Goal: Information Seeking & Learning: Learn about a topic

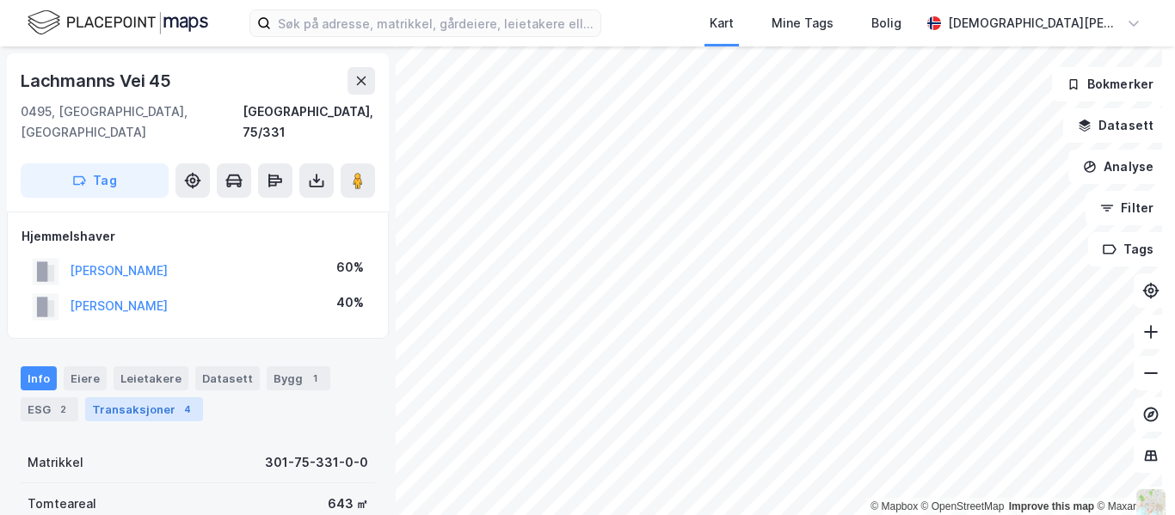
click at [157, 398] on div "Transaksjoner 4" at bounding box center [144, 410] width 118 height 24
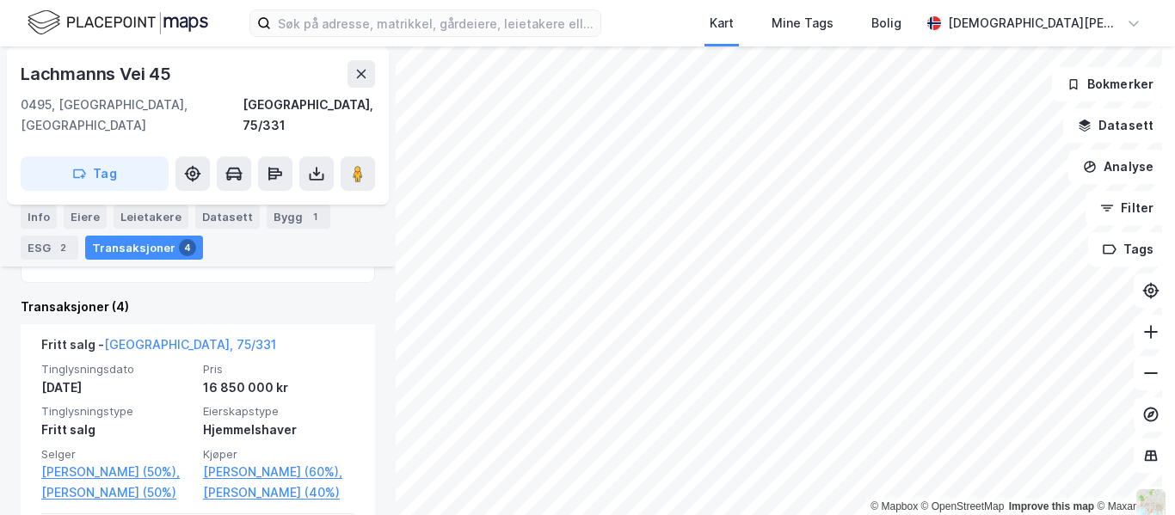
scroll to position [420, 0]
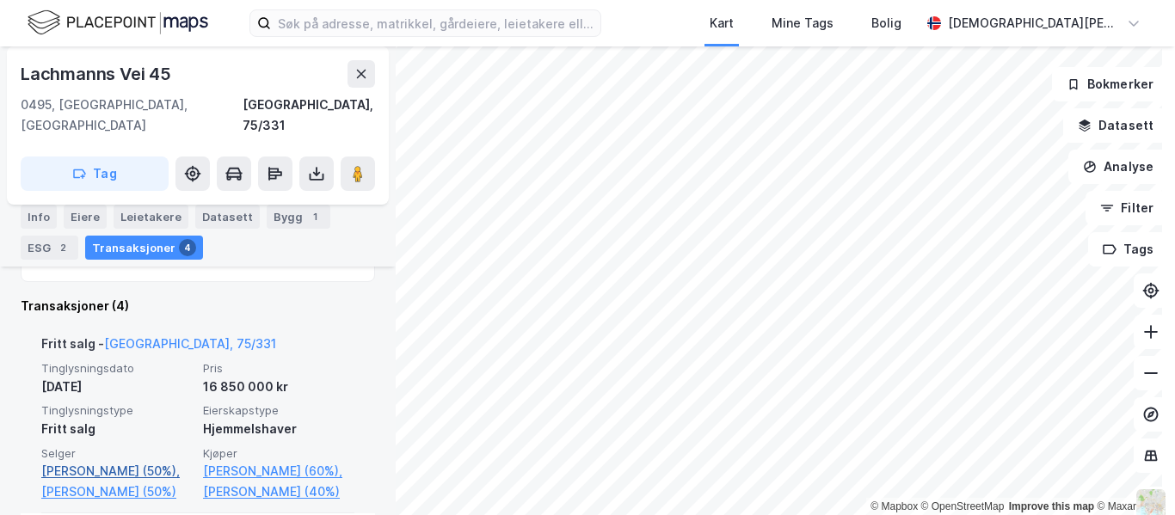
click at [112, 461] on link "[PERSON_NAME] (50%)," at bounding box center [116, 471] width 151 height 21
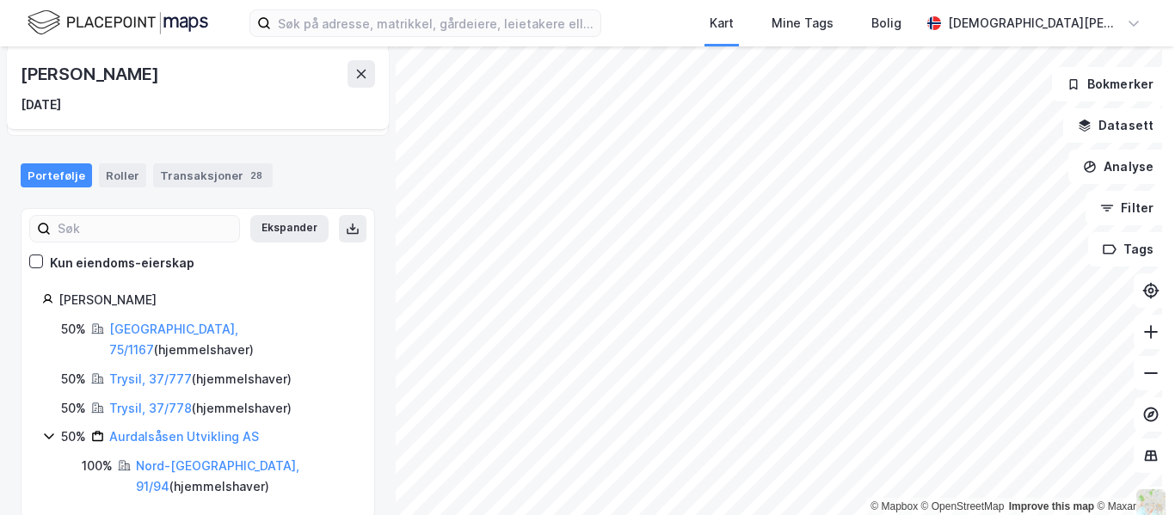
scroll to position [147, 0]
click at [143, 259] on div "Kun eiendoms-eierskap" at bounding box center [122, 262] width 145 height 21
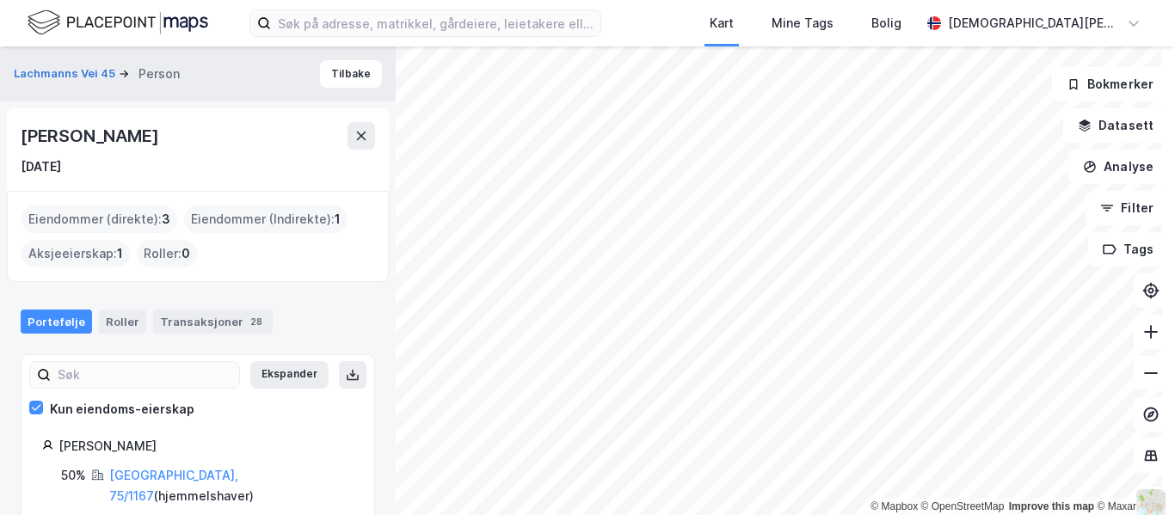
scroll to position [150, 0]
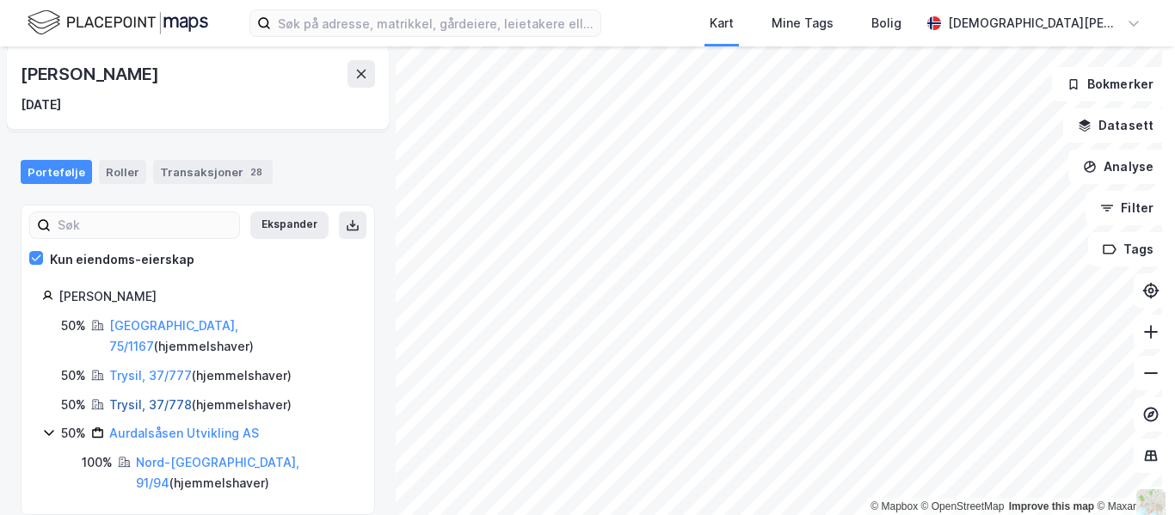
click at [162, 398] on link "Trysil, 37/778" at bounding box center [150, 405] width 83 height 15
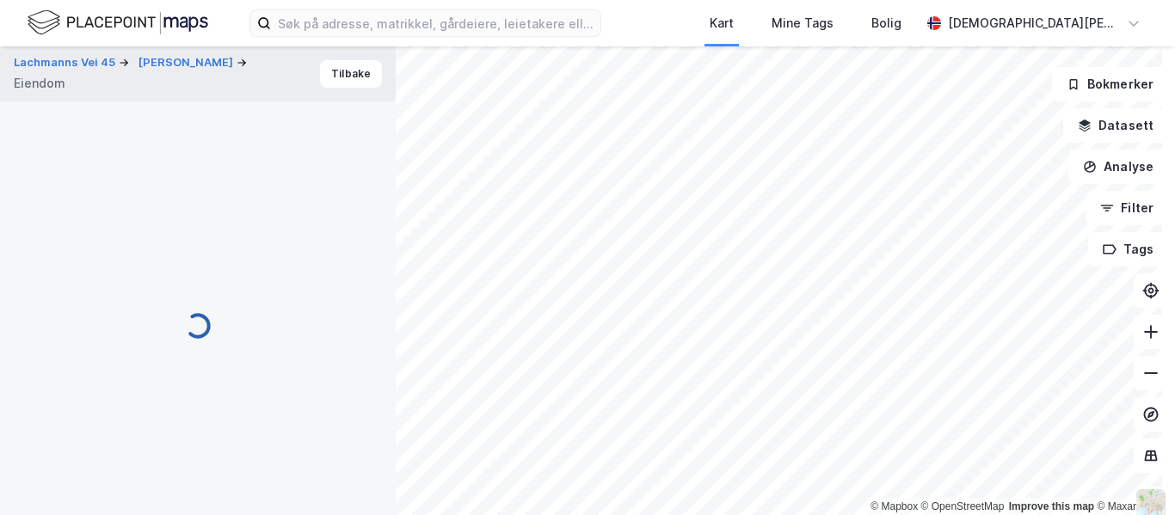
click at [162, 384] on div "© Mapbox © OpenStreetMap Improve this map © [PERSON_NAME] Vei 45 [PERSON_NAME] …" at bounding box center [587, 280] width 1175 height 469
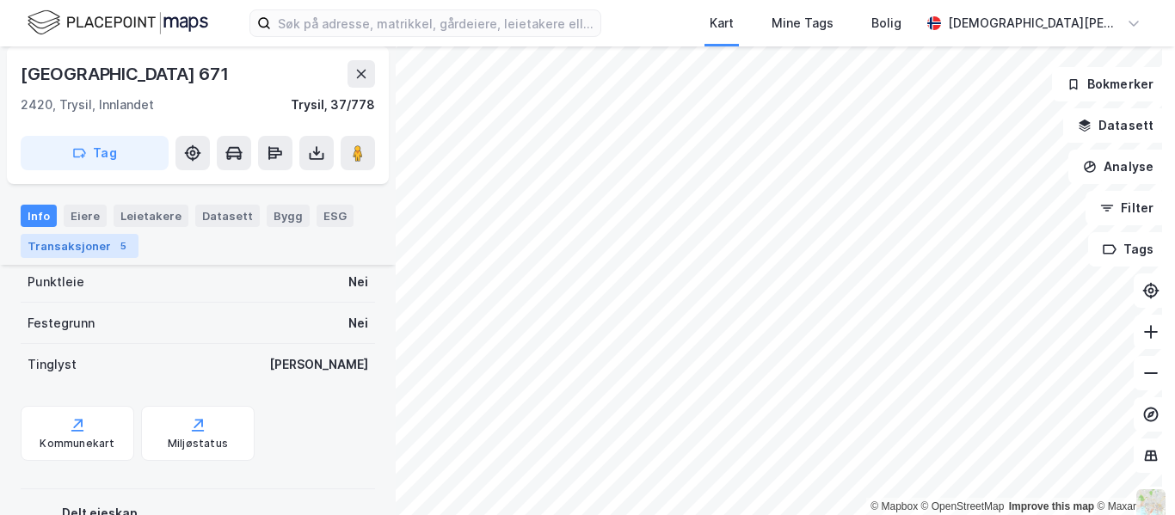
click at [86, 247] on div "Transaksjoner 5" at bounding box center [80, 246] width 118 height 24
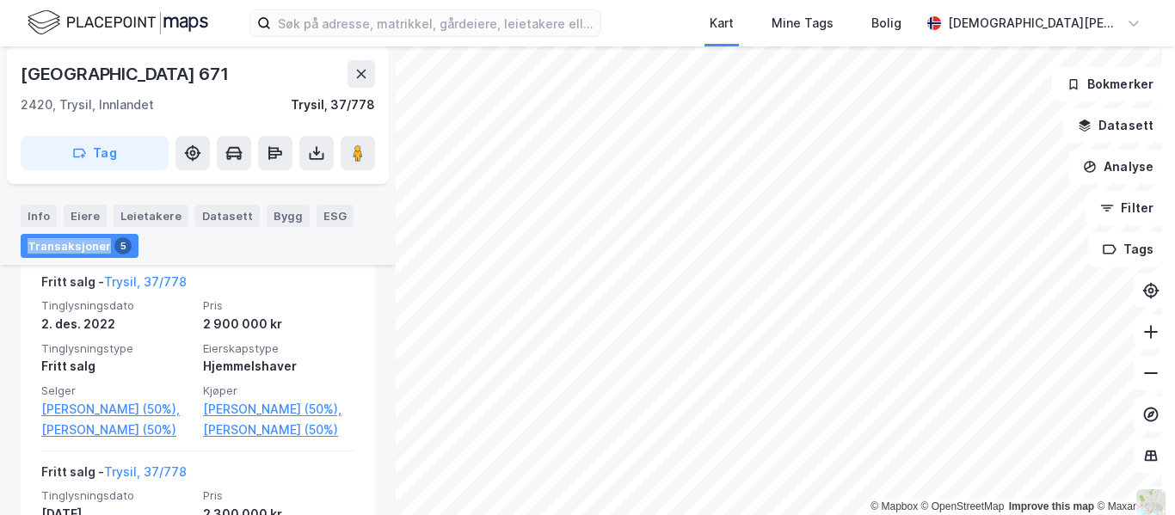
scroll to position [513, 0]
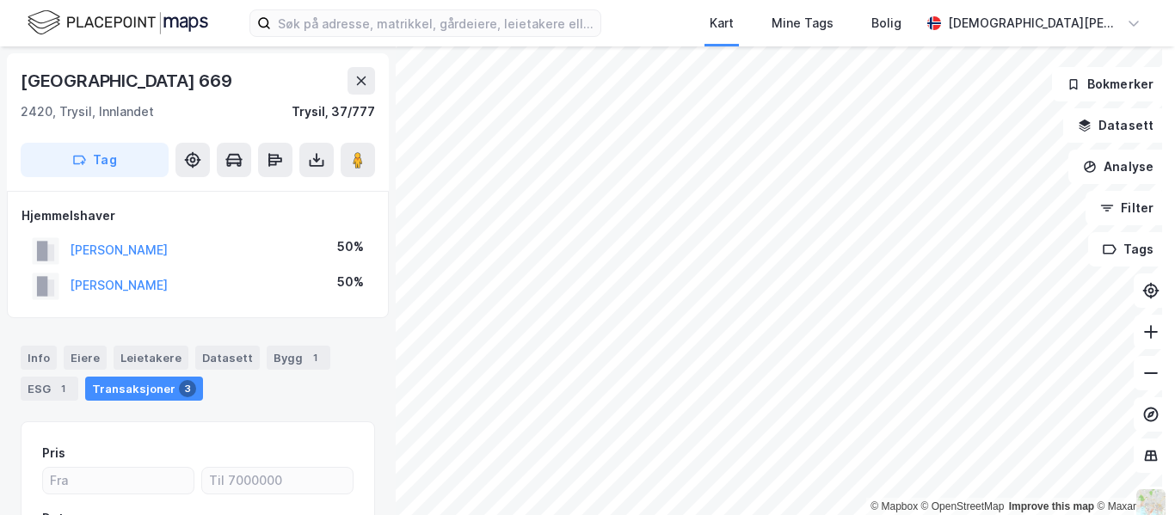
scroll to position [228, 0]
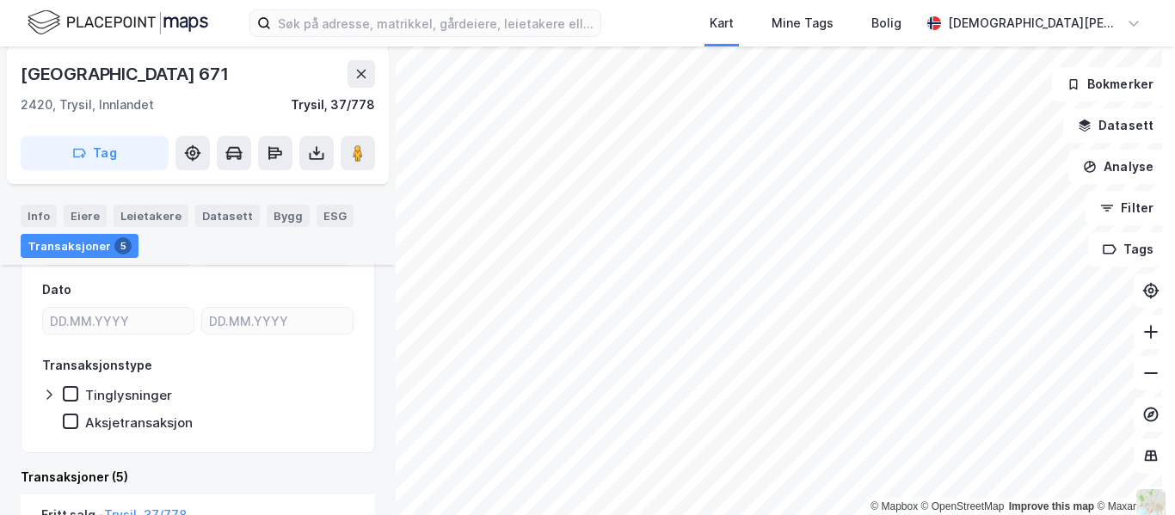
scroll to position [496, 0]
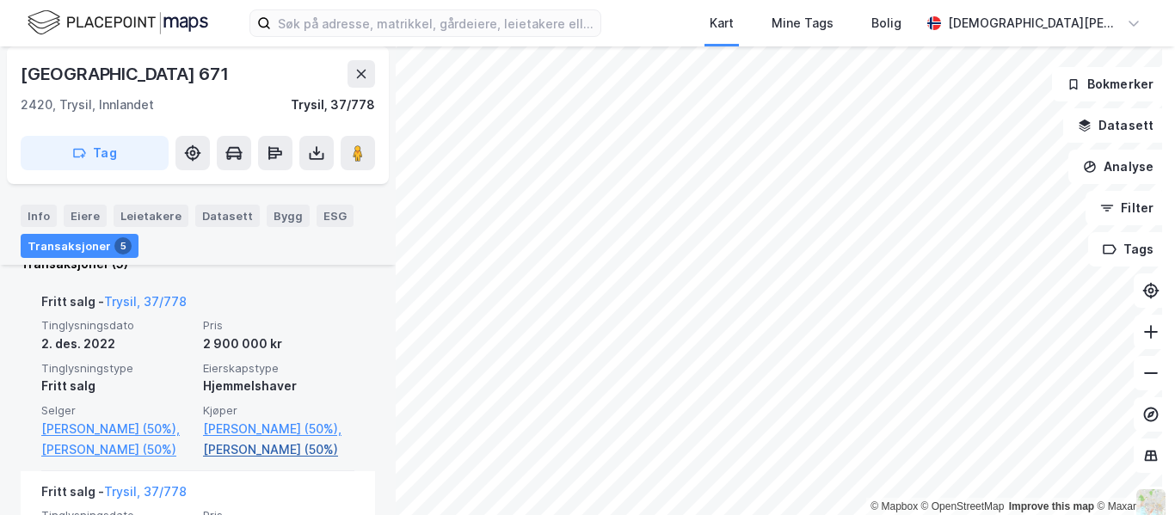
click at [225, 460] on link "[PERSON_NAME] (50%)" at bounding box center [278, 450] width 151 height 21
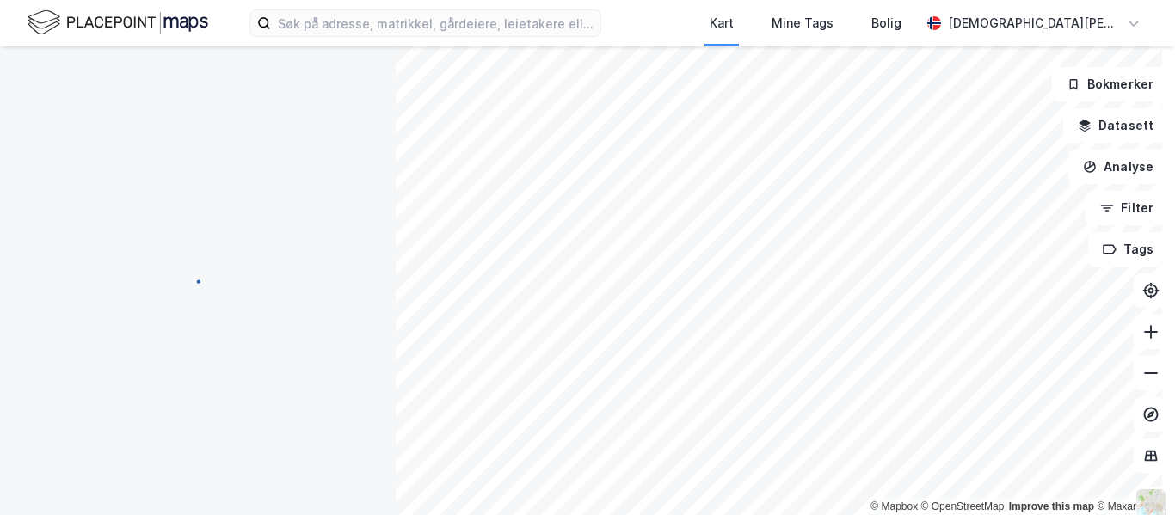
click at [225, 472] on div "© Mapbox © OpenStreetMap Improve this map © [PERSON_NAME] Datasett Analyse Filt…" at bounding box center [587, 280] width 1175 height 469
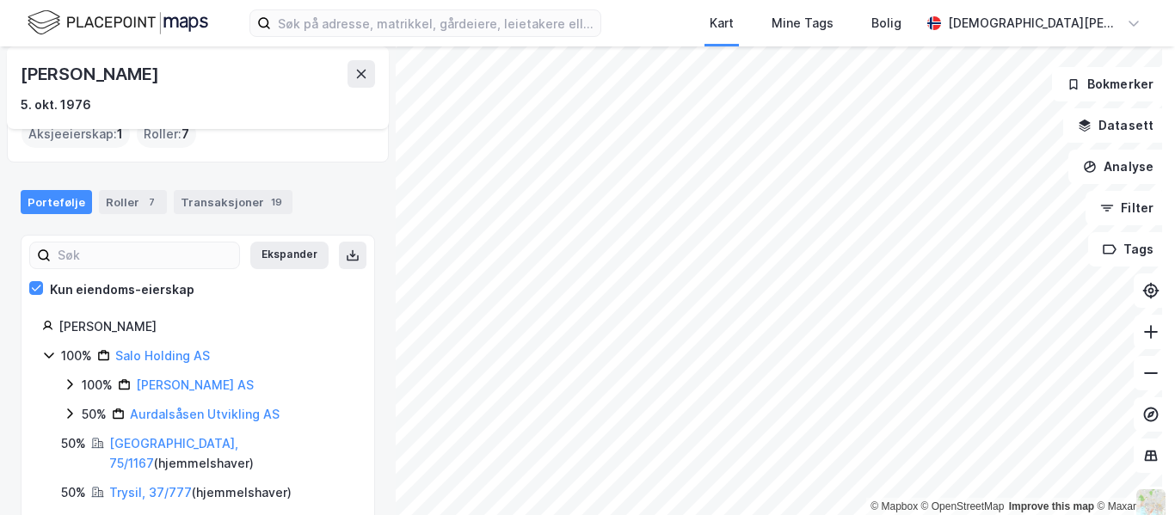
scroll to position [158, 0]
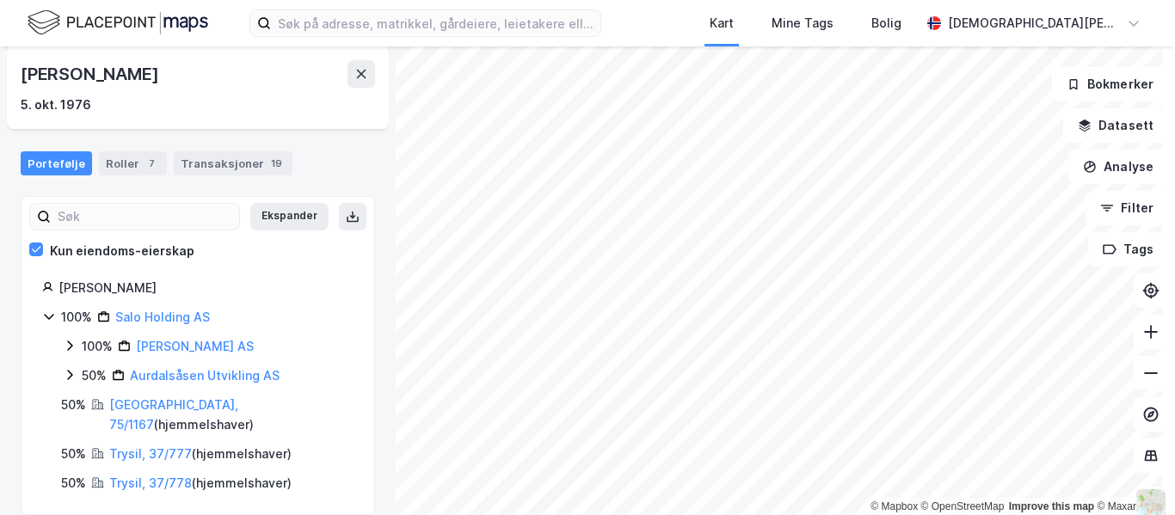
click at [71, 378] on icon at bounding box center [70, 375] width 14 height 14
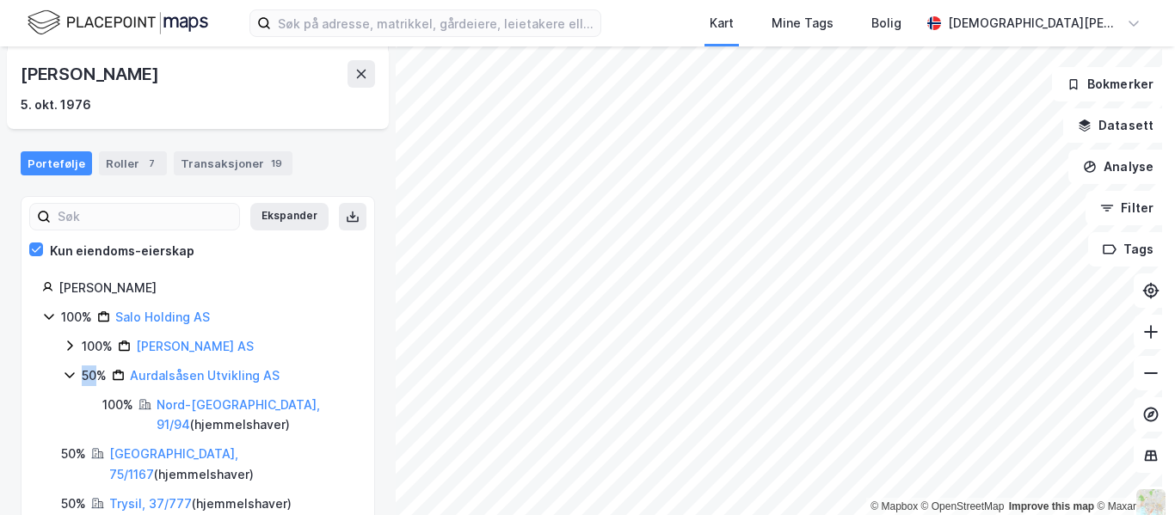
click at [71, 378] on icon at bounding box center [70, 375] width 14 height 14
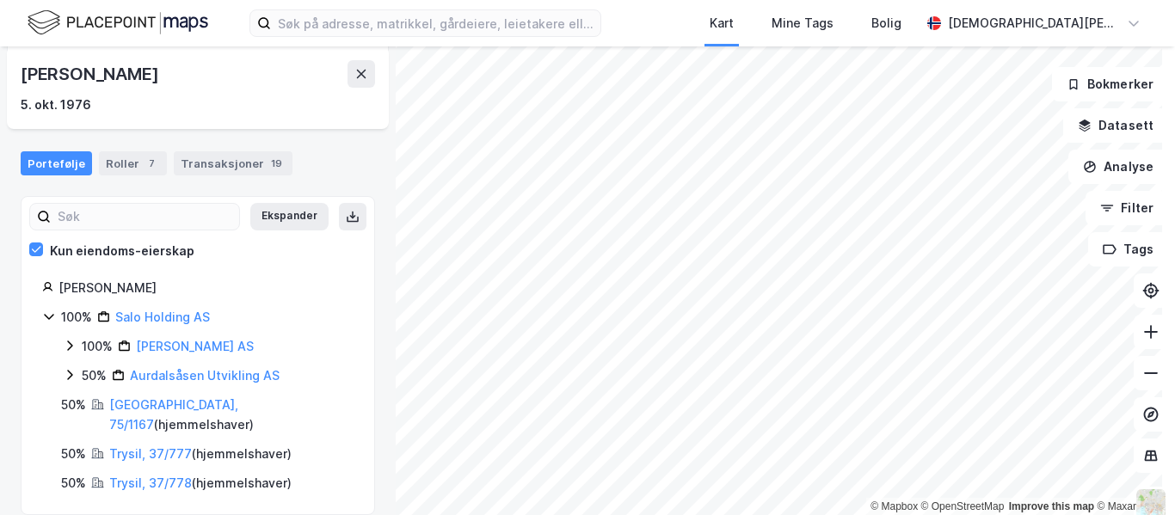
click at [68, 345] on icon at bounding box center [70, 346] width 14 height 14
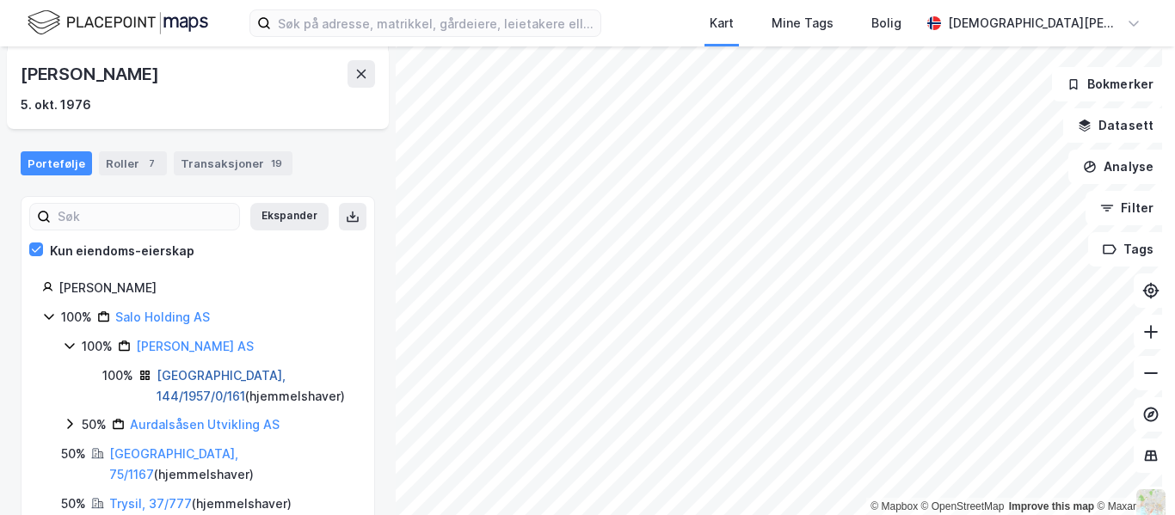
click at [237, 373] on link "[GEOGRAPHIC_DATA], 144/1957/0/161" at bounding box center [221, 385] width 129 height 35
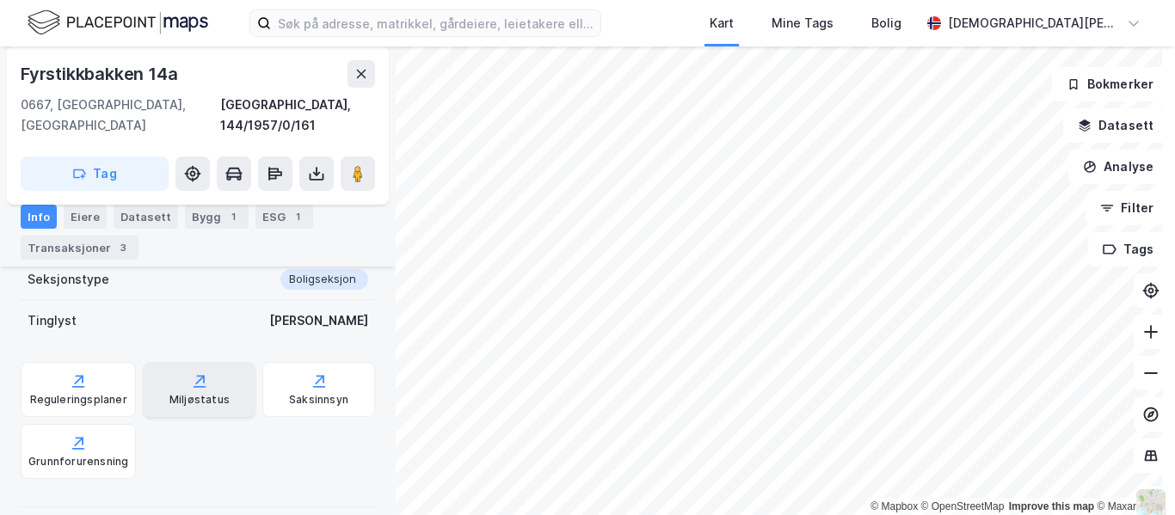
scroll to position [609, 0]
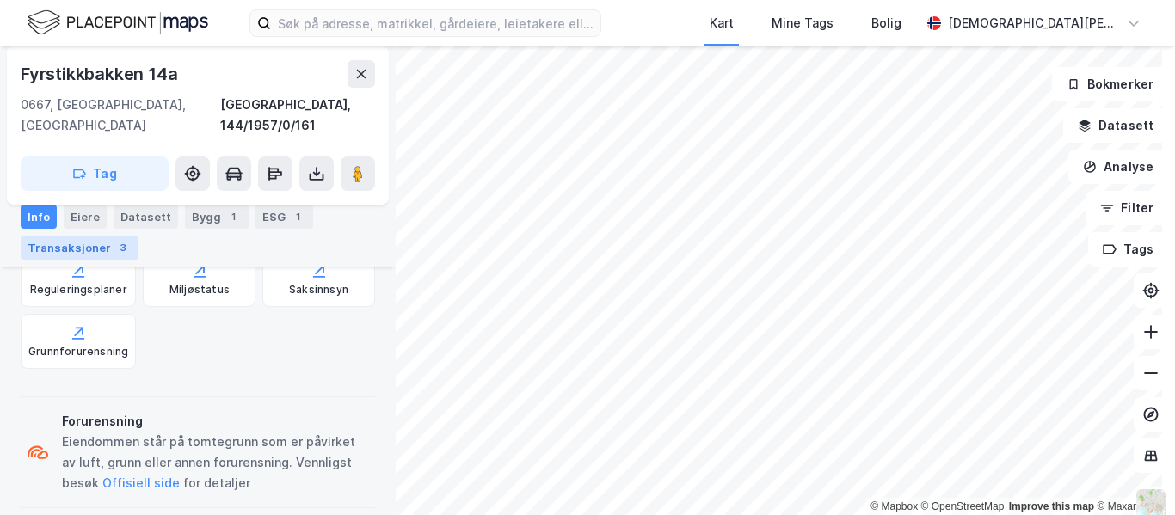
click at [79, 242] on div "Transaksjoner 3" at bounding box center [80, 248] width 118 height 24
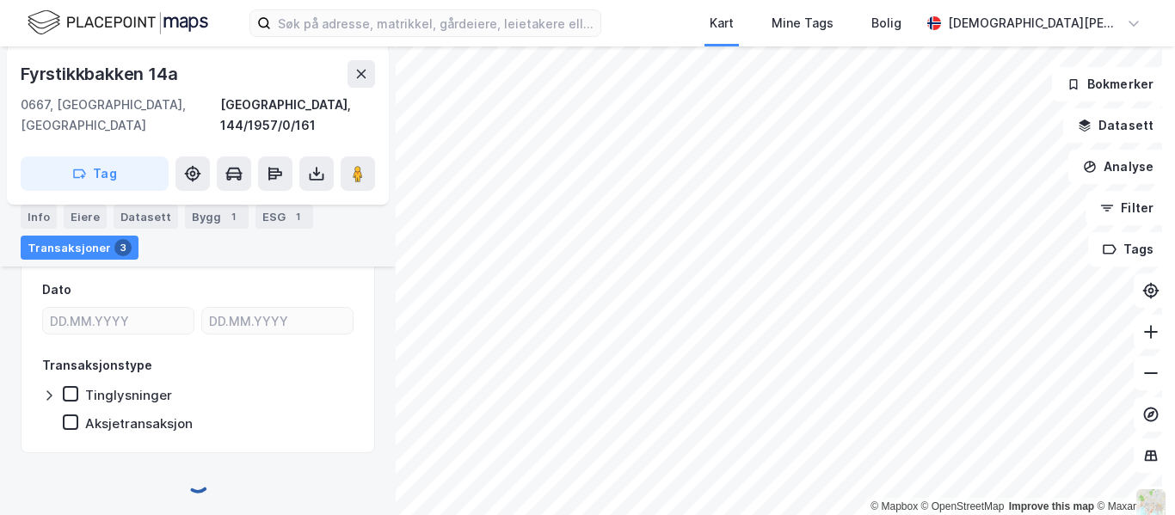
click at [79, 242] on div "Transaksjoner 3" at bounding box center [80, 248] width 118 height 24
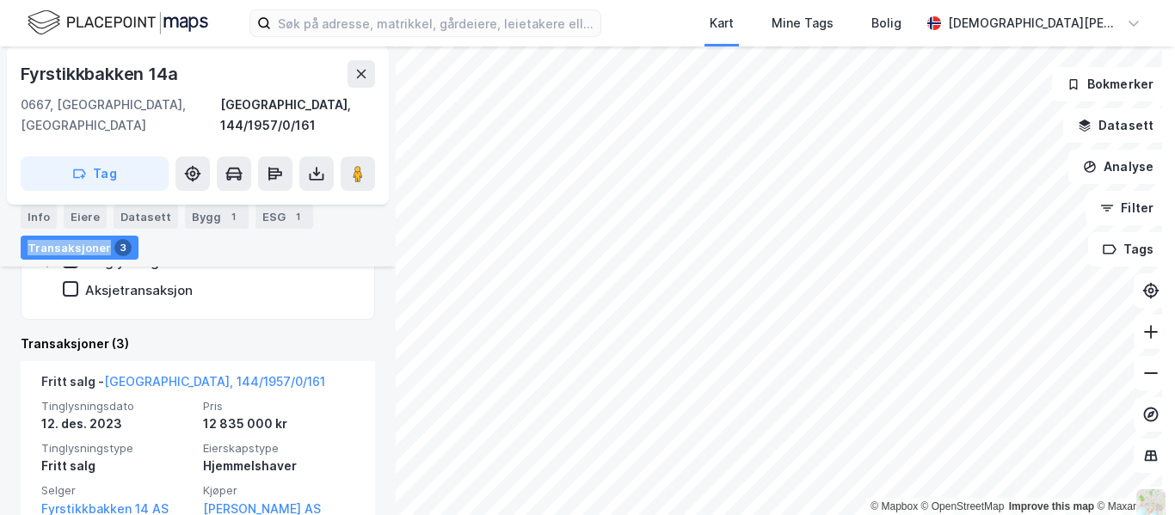
scroll to position [572, 0]
